Goal: Task Accomplishment & Management: Use online tool/utility

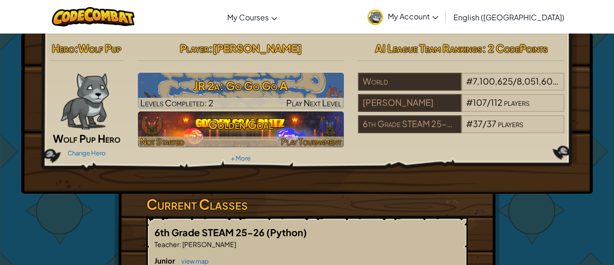
click at [310, 120] on h3 "Golden Goal" at bounding box center [241, 124] width 207 height 21
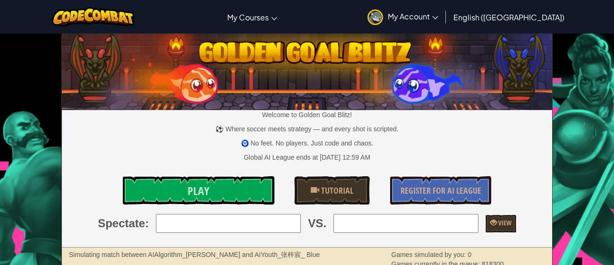
scroll to position [3, 0]
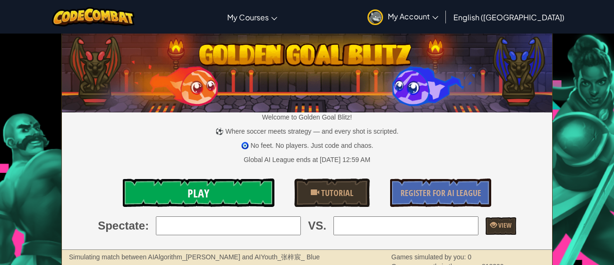
click at [215, 179] on link "Play" at bounding box center [198, 193] width 151 height 28
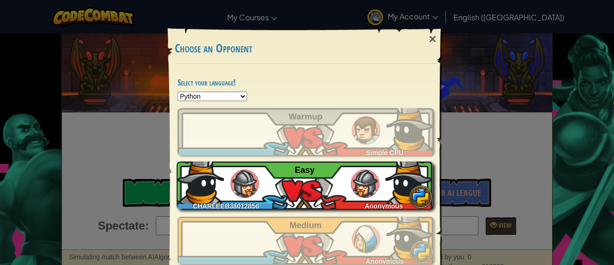
click at [234, 193] on img at bounding box center [245, 184] width 28 height 28
